Goal: Task Accomplishment & Management: Manage account settings

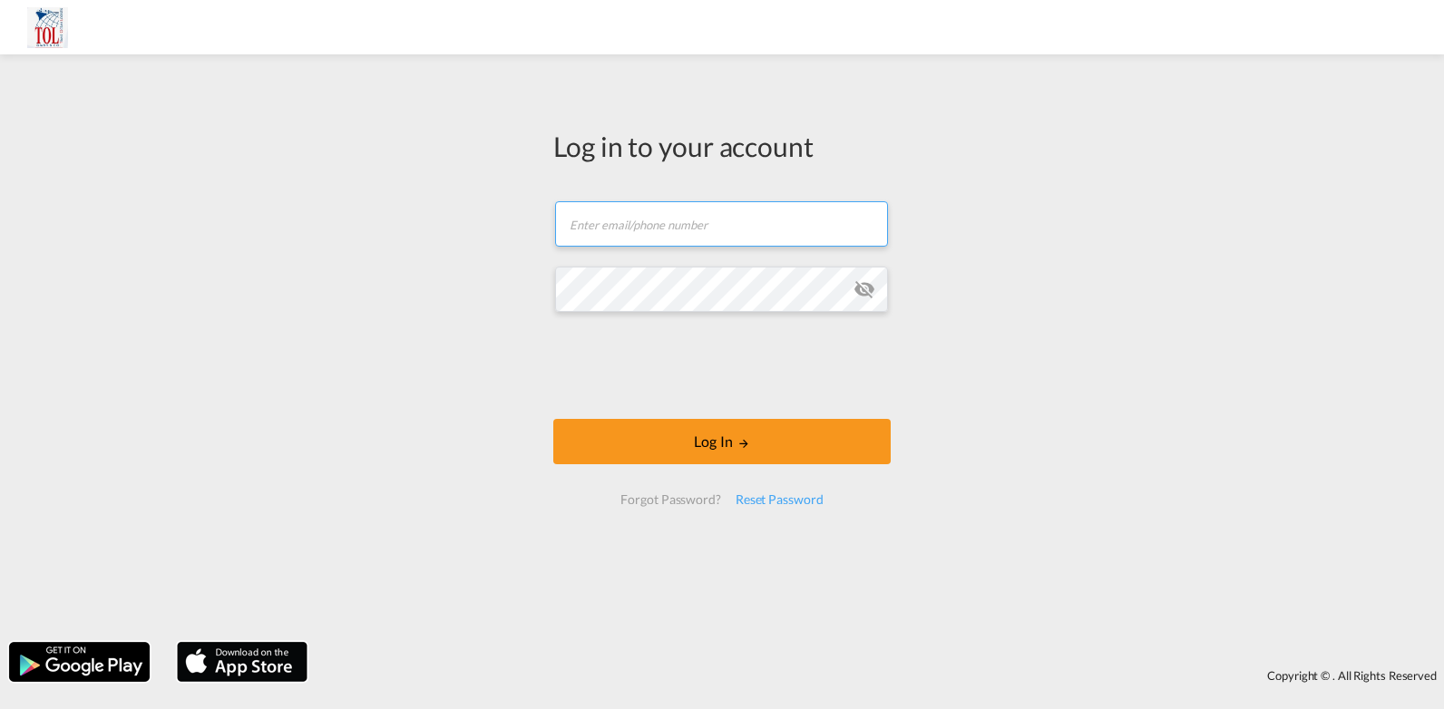
type input "[PERSON_NAME][EMAIL_ADDRESS][DOMAIN_NAME]"
click at [865, 279] on md-icon "icon-eye-off" at bounding box center [864, 289] width 22 height 22
click at [1026, 360] on div "Log in to your account [PERSON_NAME][EMAIL_ADDRESS][DOMAIN_NAME] Log In Forgot …" at bounding box center [722, 348] width 1444 height 570
click at [867, 284] on md-icon "icon-eye-off" at bounding box center [864, 289] width 22 height 22
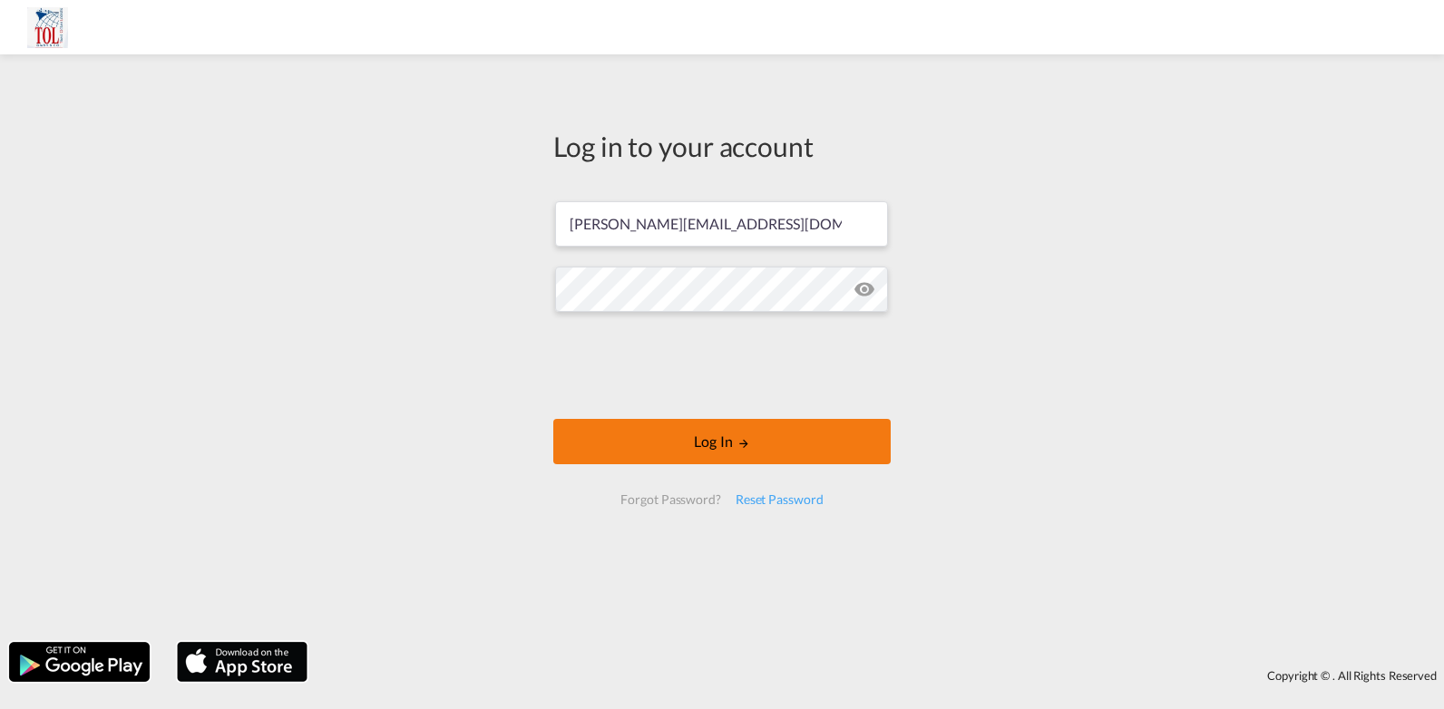
click at [722, 429] on button "Log In" at bounding box center [721, 441] width 337 height 45
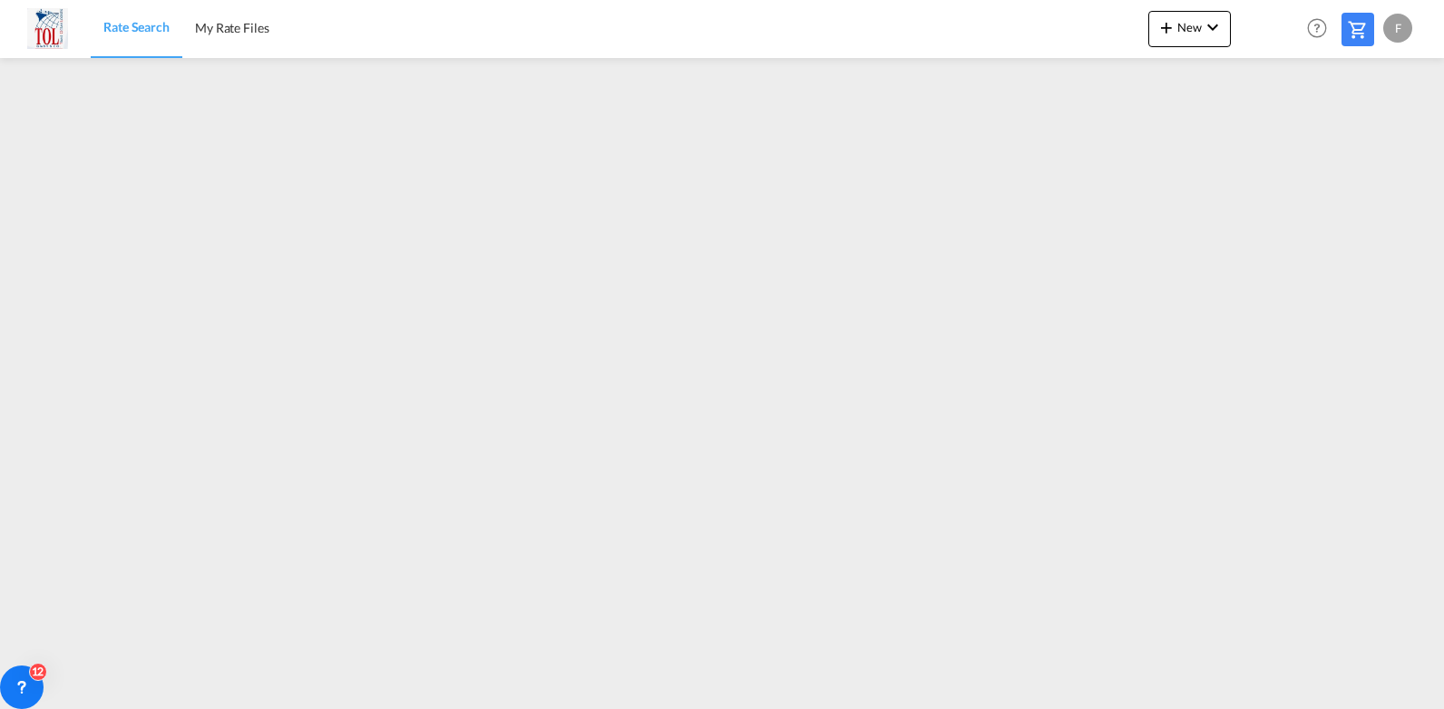
click at [1397, 23] on div "F" at bounding box center [1397, 28] width 29 height 29
click at [1358, 138] on button "Logout" at bounding box center [1377, 139] width 118 height 36
type input "[PERSON_NAME][EMAIL_ADDRESS][DOMAIN_NAME]"
